Goal: Use online tool/utility

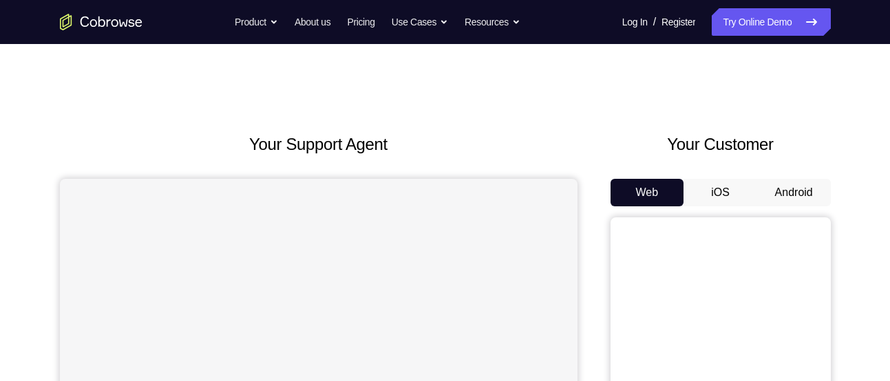
click at [801, 190] on button "Android" at bounding box center [794, 193] width 74 height 28
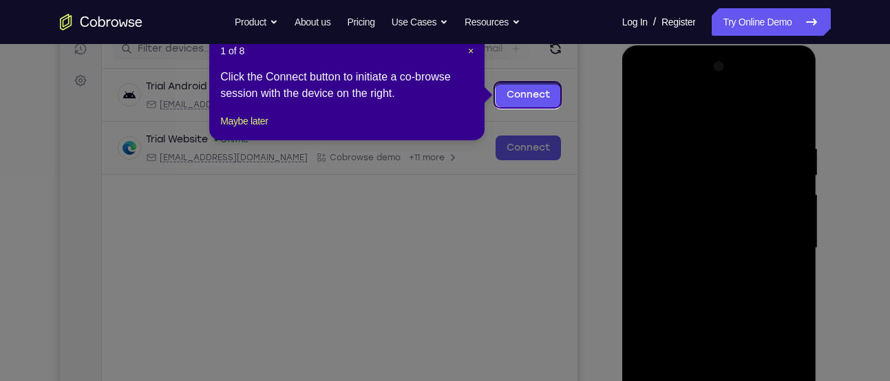
scroll to position [180, 0]
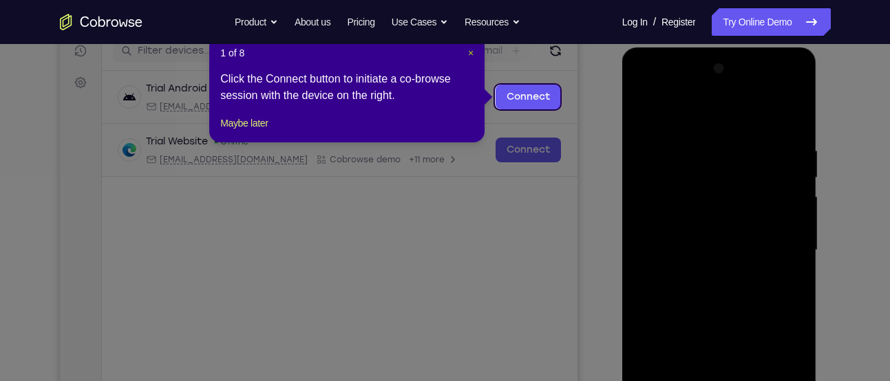
click at [468, 47] on span "×" at bounding box center [471, 52] width 6 height 11
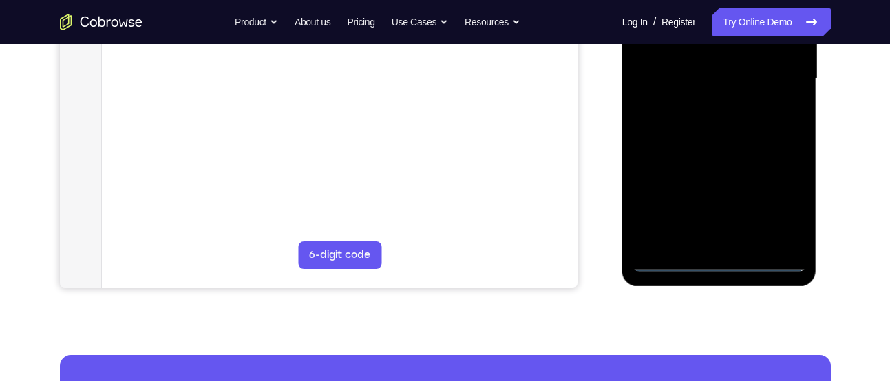
scroll to position [359, 0]
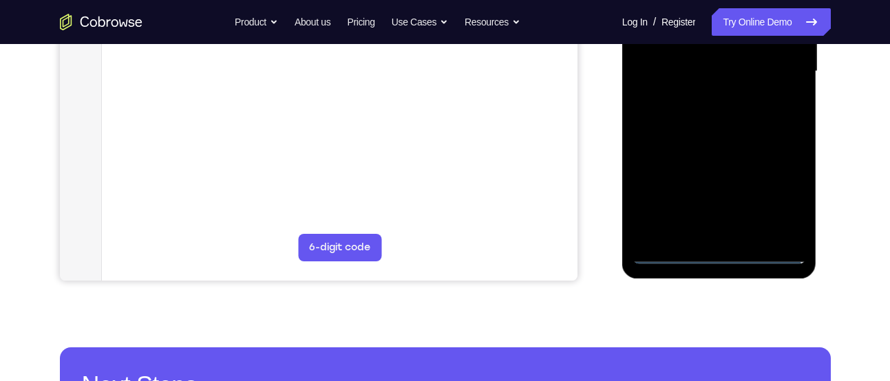
click at [726, 251] on div at bounding box center [719, 71] width 173 height 385
click at [768, 194] on div at bounding box center [719, 71] width 173 height 385
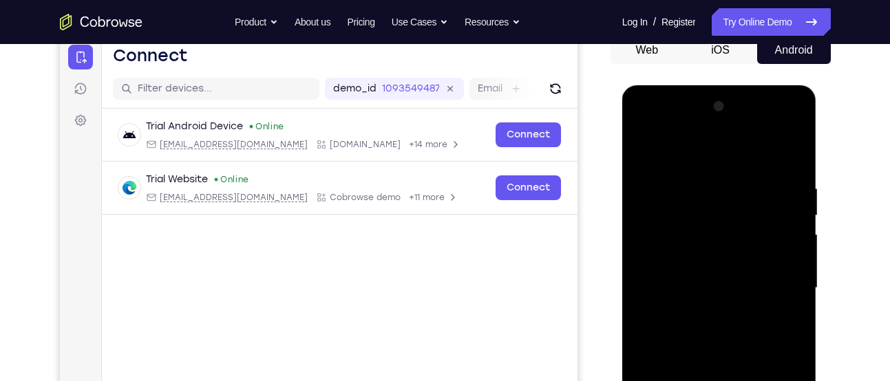
scroll to position [149, 0]
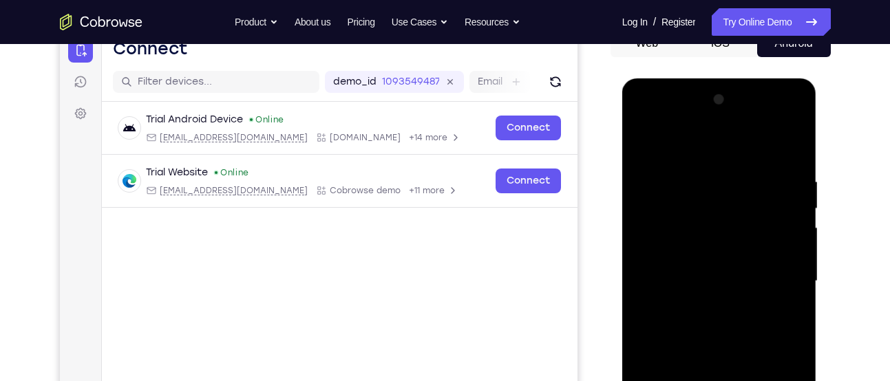
click at [728, 137] on div at bounding box center [719, 281] width 173 height 385
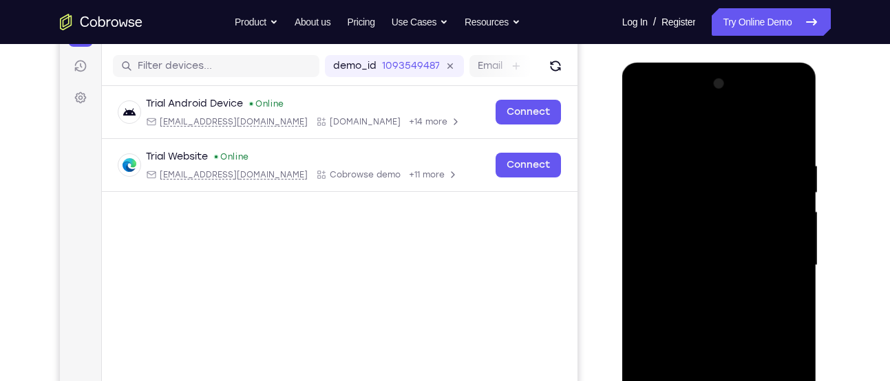
scroll to position [187, 0]
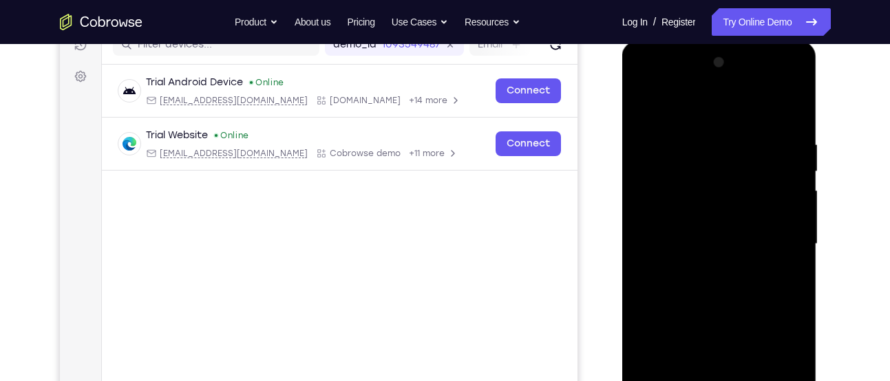
click at [699, 114] on div at bounding box center [719, 244] width 173 height 385
click at [662, 82] on div at bounding box center [719, 244] width 173 height 385
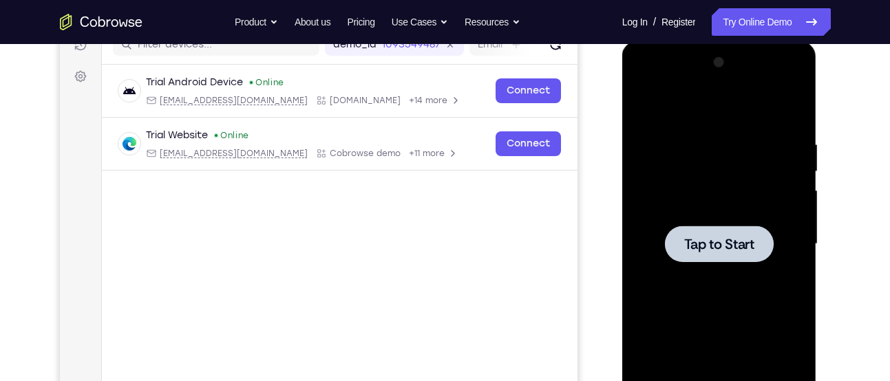
click at [717, 242] on span "Tap to Start" at bounding box center [719, 244] width 70 height 14
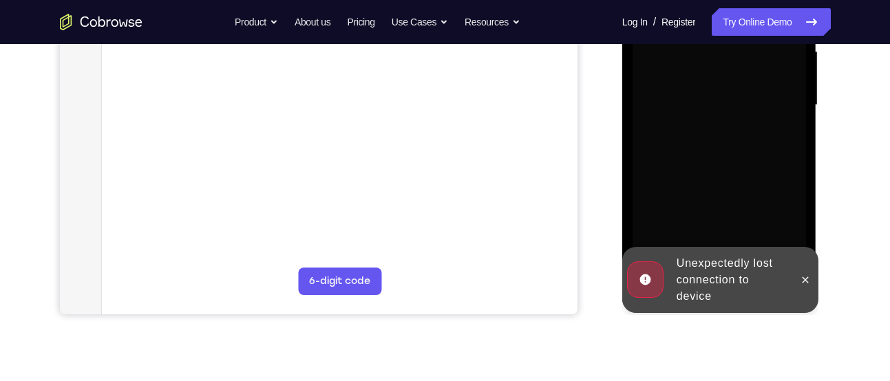
scroll to position [332, 0]
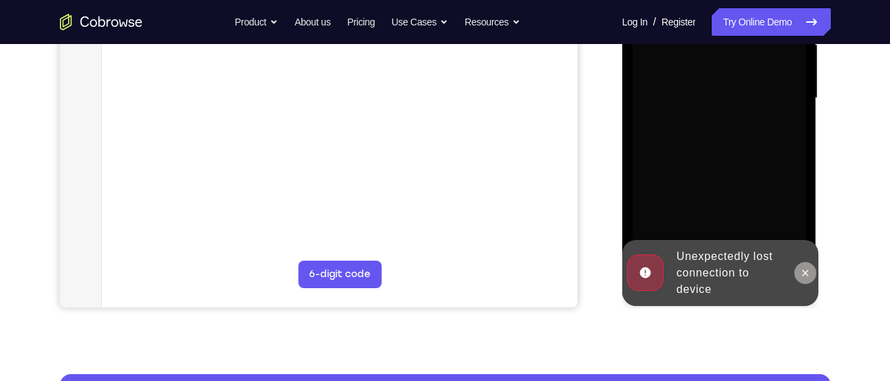
click at [804, 272] on icon at bounding box center [805, 273] width 11 height 11
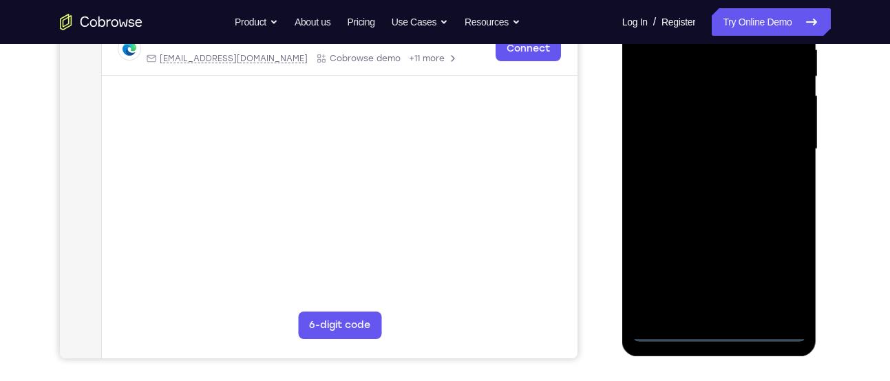
scroll to position [277, 0]
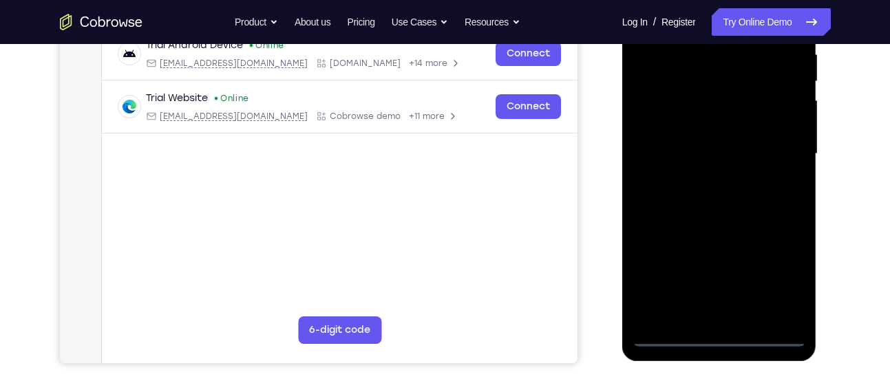
click at [720, 332] on div at bounding box center [719, 153] width 173 height 385
click at [784, 278] on div at bounding box center [719, 153] width 173 height 385
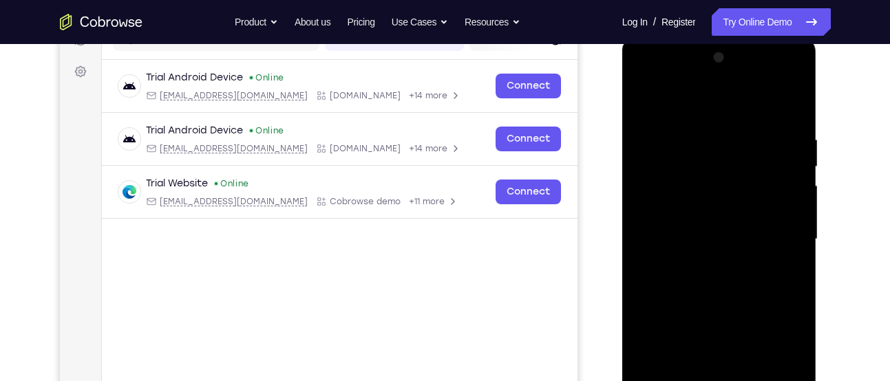
scroll to position [189, 0]
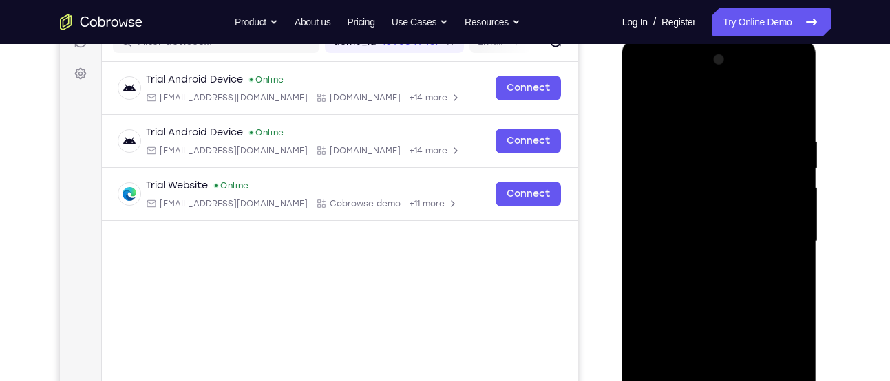
click at [777, 364] on div at bounding box center [719, 241] width 173 height 385
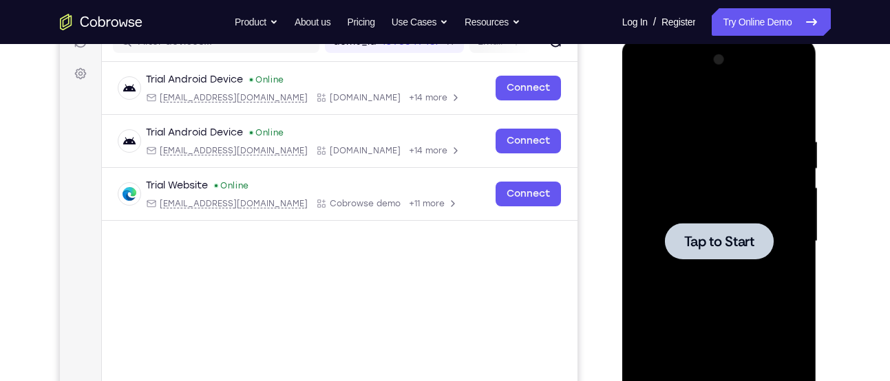
click at [713, 235] on span "Tap to Start" at bounding box center [719, 242] width 70 height 14
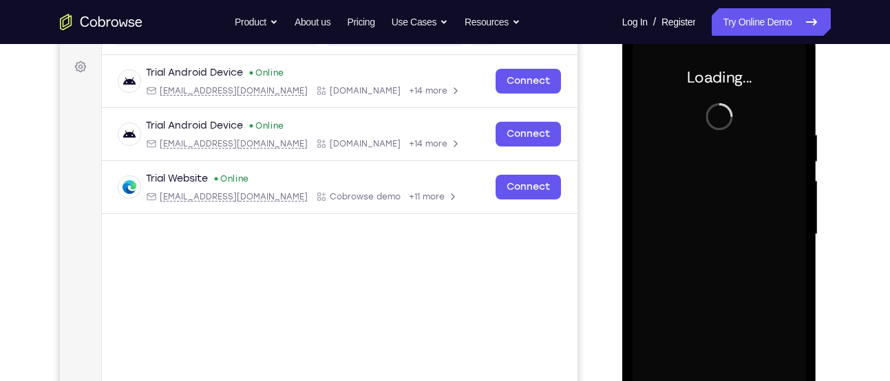
scroll to position [197, 0]
